Goal: Obtain resource: Obtain resource

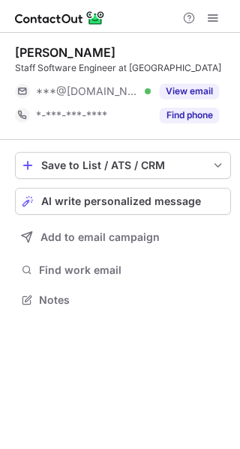
scroll to position [290, 240]
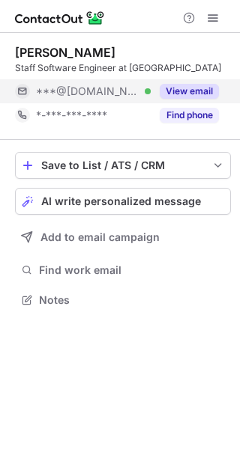
click at [184, 90] on button "View email" at bounding box center [189, 91] width 59 height 15
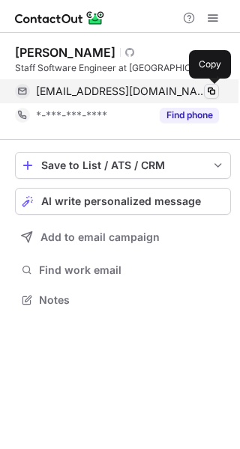
click at [213, 91] on span at bounding box center [211, 91] width 12 height 12
